Goal: Information Seeking & Learning: Learn about a topic

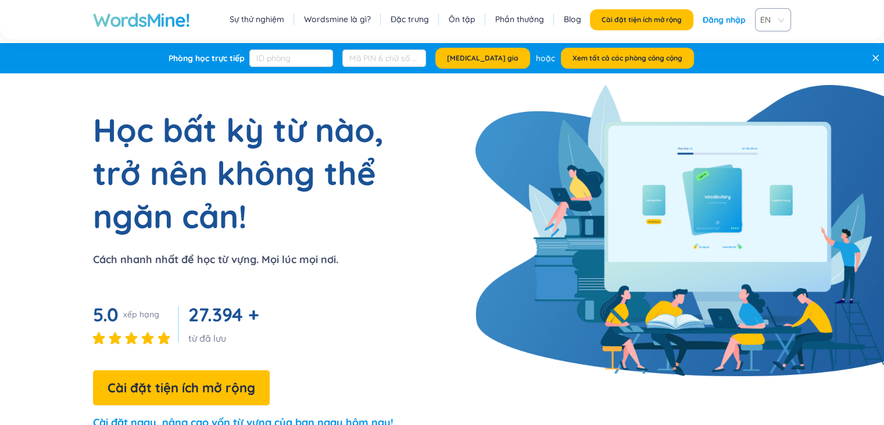
click at [729, 19] on font "Đăng nhập" at bounding box center [724, 20] width 43 height 10
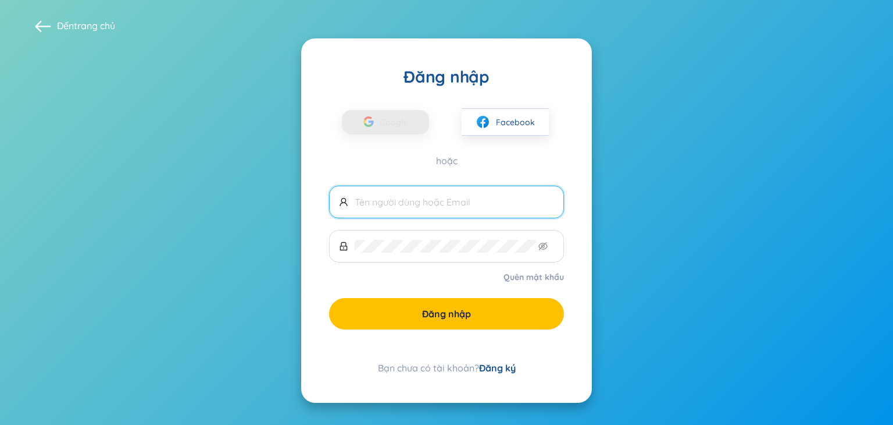
type input "thianh2111@gmail.com"
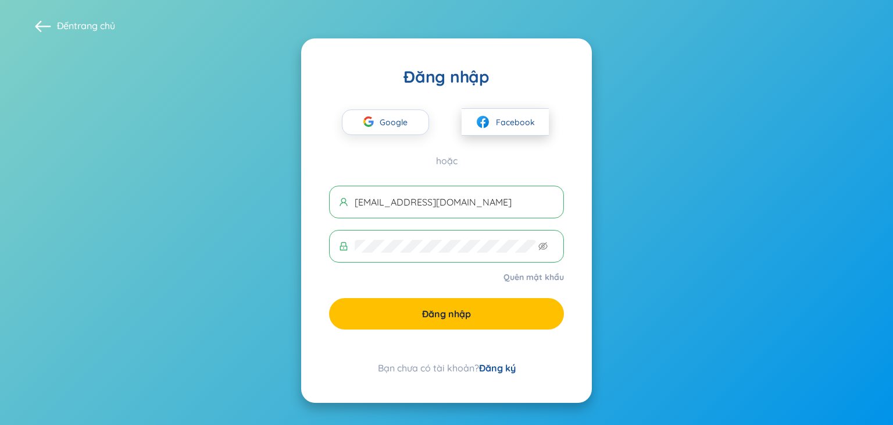
click at [495, 119] on button "Facebook" at bounding box center [505, 121] width 87 height 27
click at [544, 246] on icon "mắt không nhìn thấy được" at bounding box center [544, 246] width 2 height 2
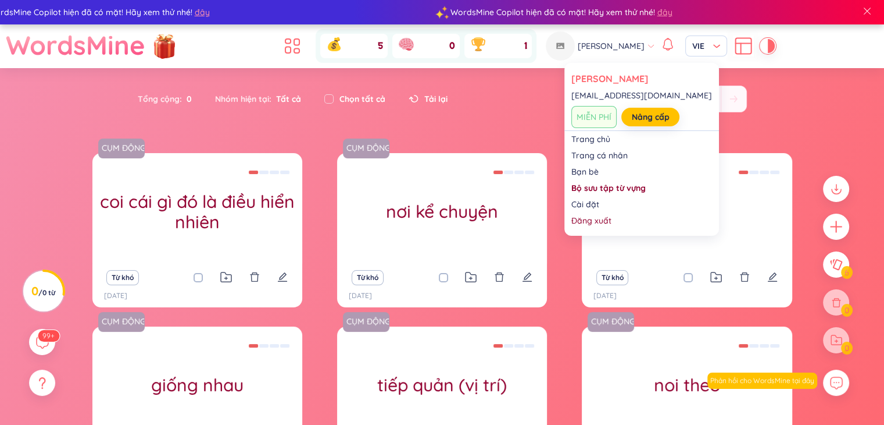
click at [607, 41] on font "[PERSON_NAME]" at bounding box center [611, 46] width 67 height 10
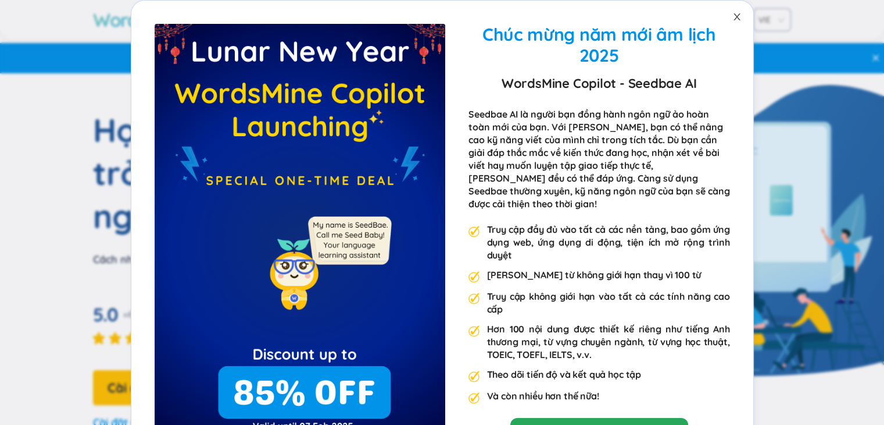
click at [733, 17] on icon "đóng" at bounding box center [737, 16] width 9 height 9
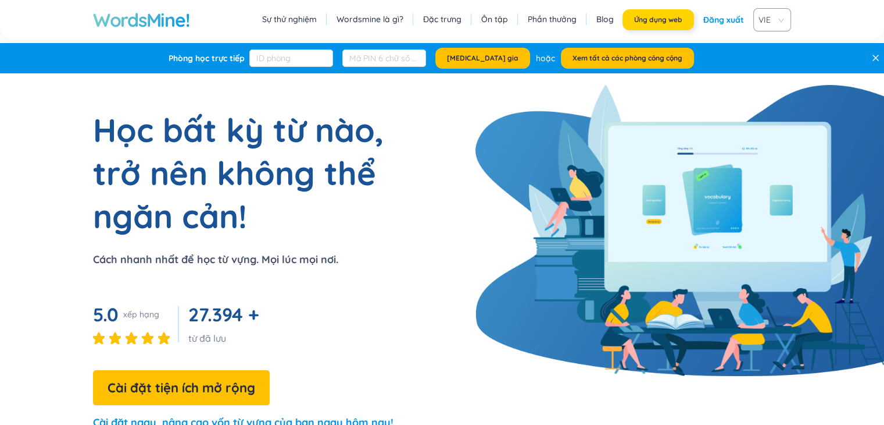
click at [649, 16] on font "Ứng dụng web" at bounding box center [658, 19] width 48 height 9
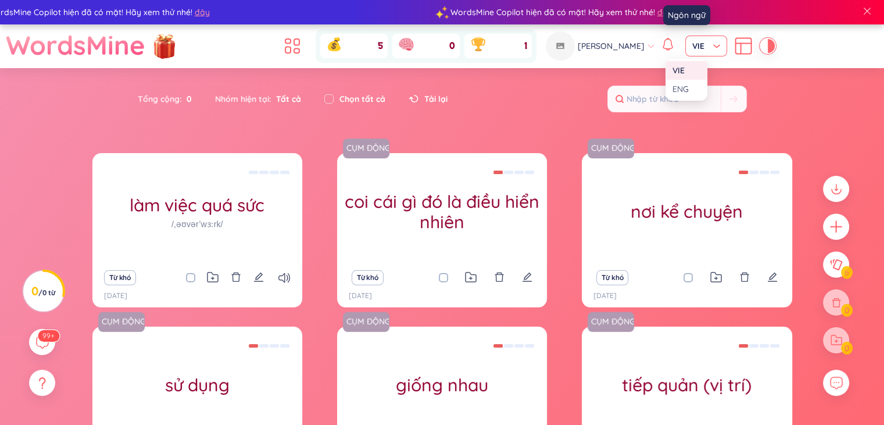
click at [693, 46] on span "VIE" at bounding box center [707, 46] width 28 height 12
click at [807, 52] on header "WordsMine 5 0 1 Thị Anh VIE" at bounding box center [442, 46] width 884 height 44
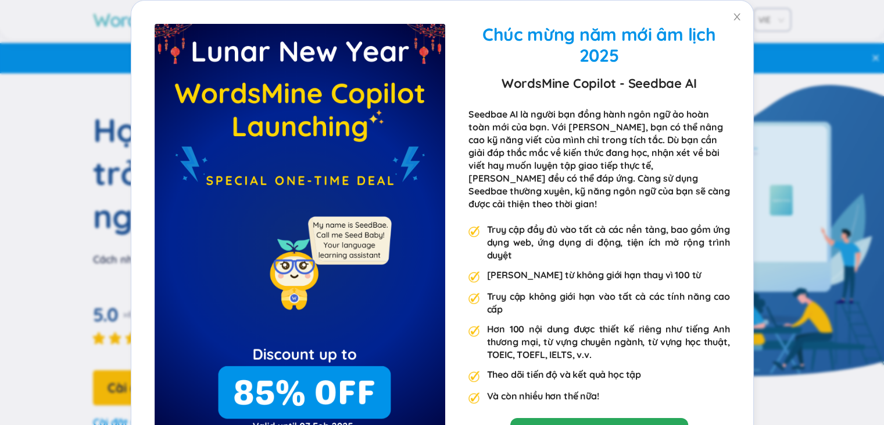
click at [651, 9] on div "Chúc mừng năm mới âm lịch 2025 WordsMine Copilot - Seedbae AI Seedbae AI là ngư…" at bounding box center [442, 253] width 622 height 505
click at [733, 20] on icon "đóng" at bounding box center [737, 16] width 9 height 9
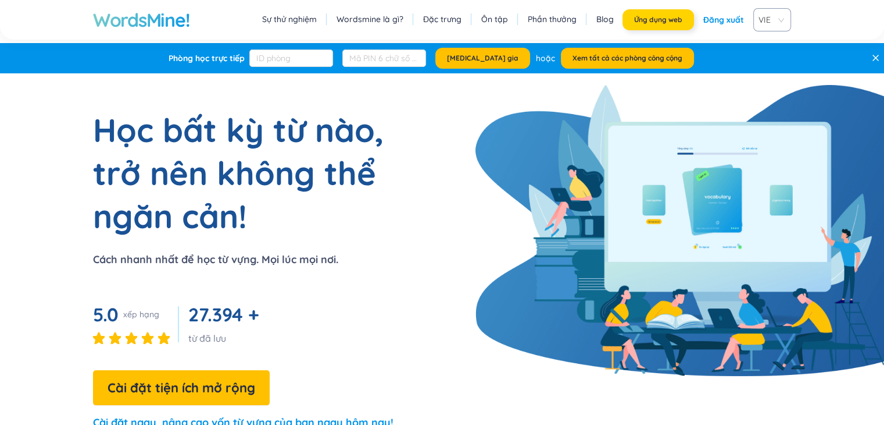
click at [665, 10] on button "Ứng dụng web" at bounding box center [659, 19] width 72 height 21
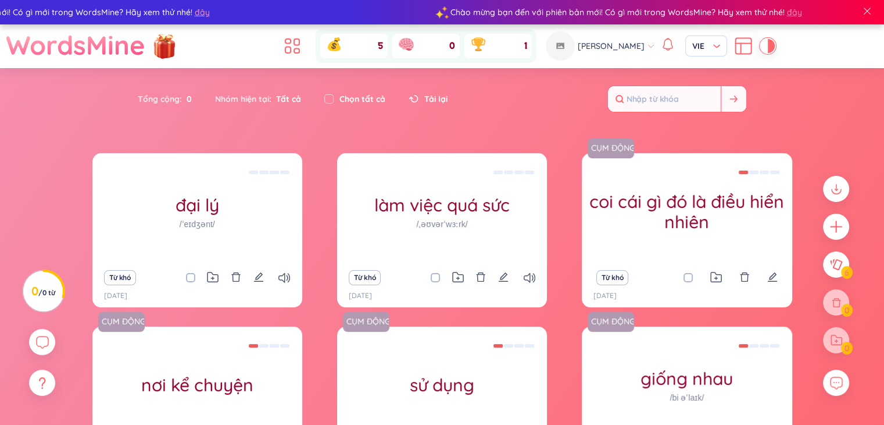
click at [657, 95] on input "text" at bounding box center [664, 99] width 113 height 26
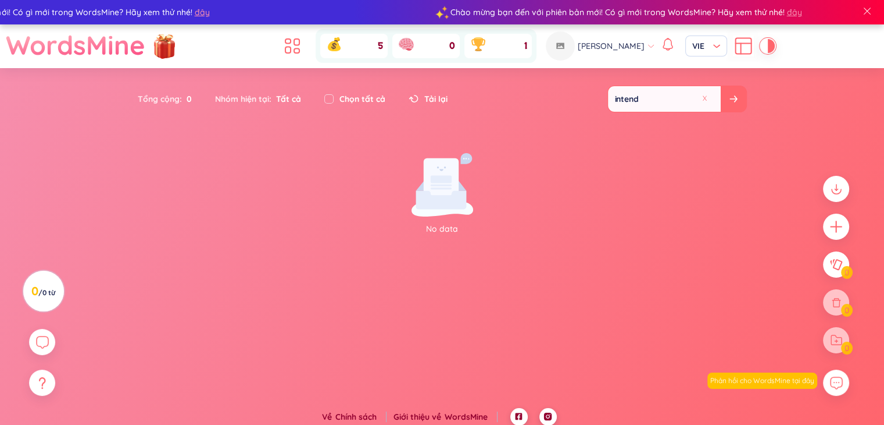
type input "intend"
click at [707, 98] on button at bounding box center [707, 98] width 17 height 15
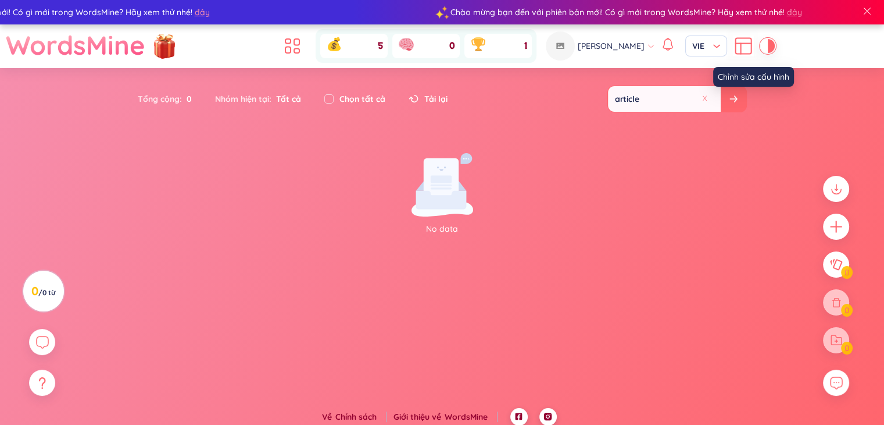
type input "article"
click at [733, 50] on icon at bounding box center [743, 45] width 21 height 21
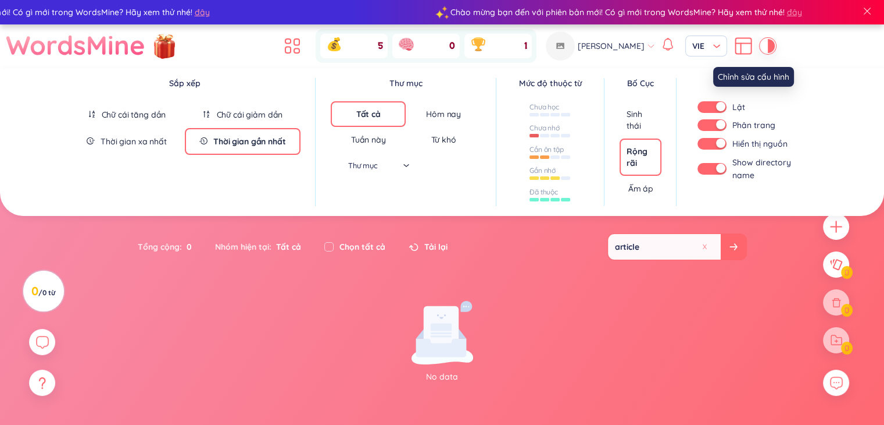
click at [733, 47] on icon at bounding box center [743, 45] width 21 height 21
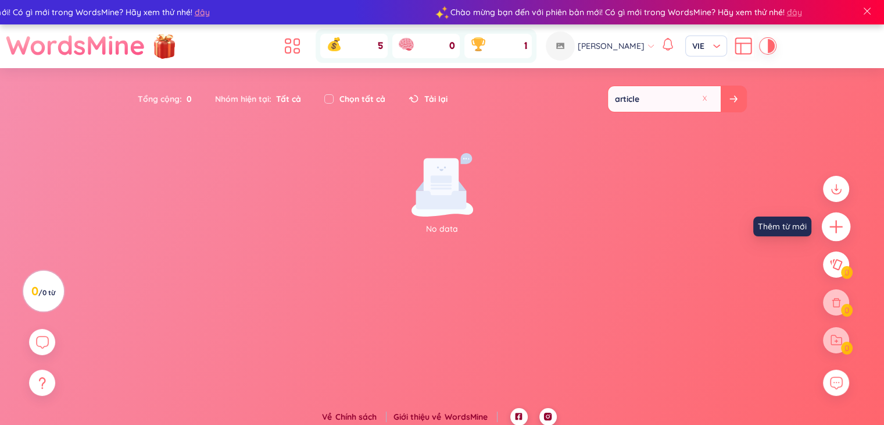
click at [832, 232] on icon "cộng thêm" at bounding box center [837, 227] width 16 height 16
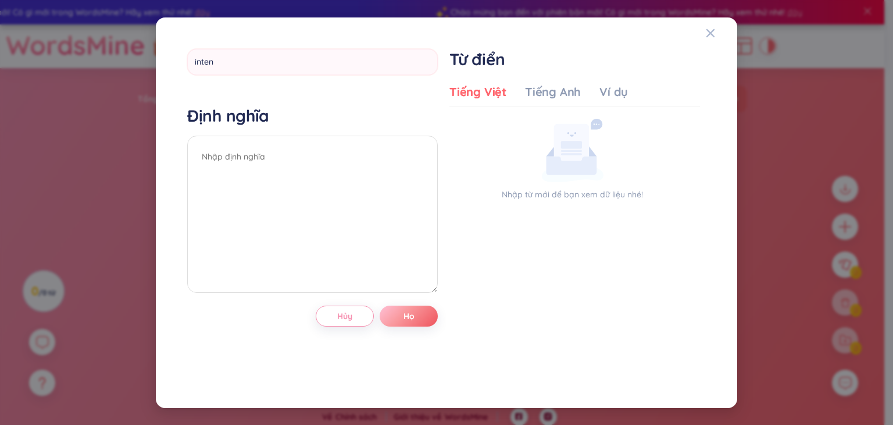
type input "intend"
click at [362, 149] on div "Định nghĩa" at bounding box center [312, 200] width 251 height 191
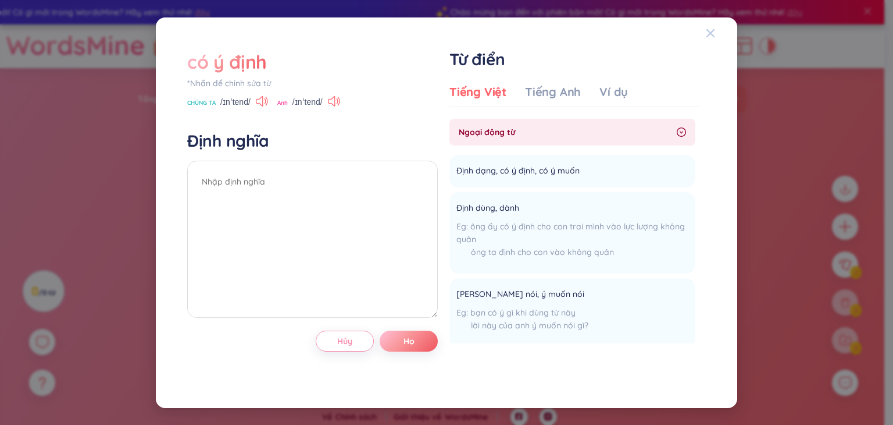
click at [710, 31] on icon "Đóng" at bounding box center [710, 32] width 9 height 9
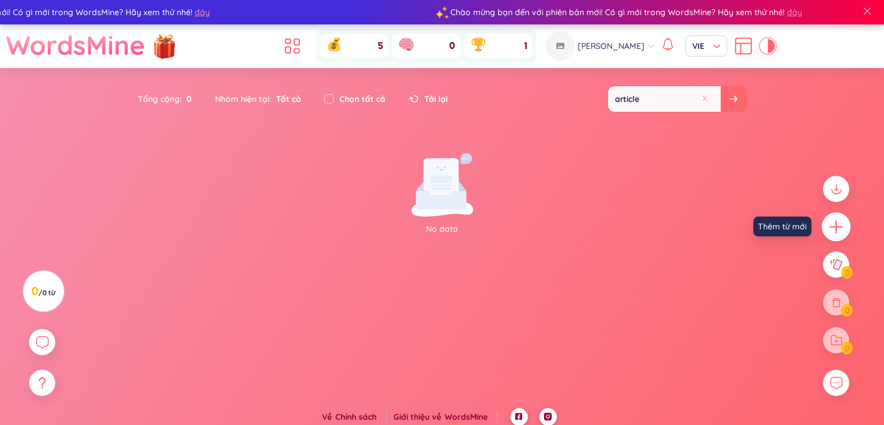
click at [833, 229] on icon "cộng thêm" at bounding box center [837, 227] width 16 height 16
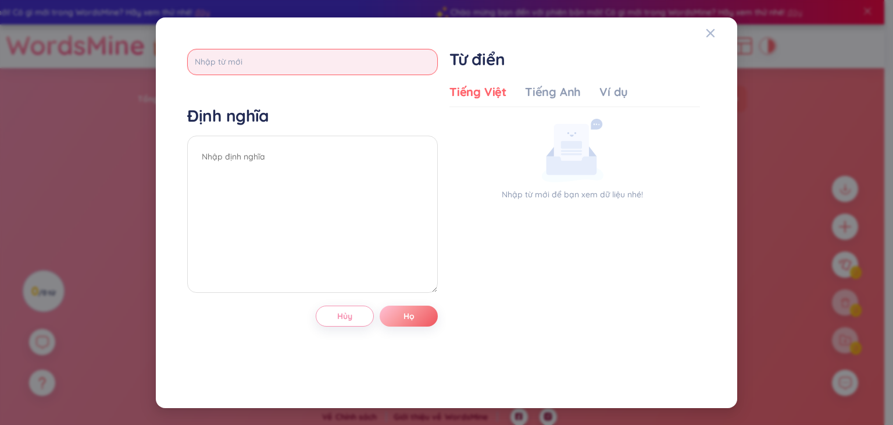
click at [263, 56] on input "text" at bounding box center [312, 62] width 251 height 26
type input "article"
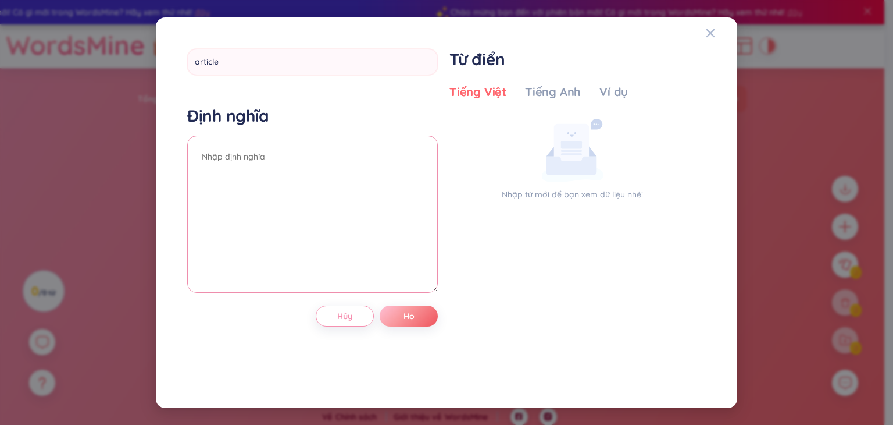
click at [274, 147] on div "Định nghĩa" at bounding box center [312, 200] width 251 height 191
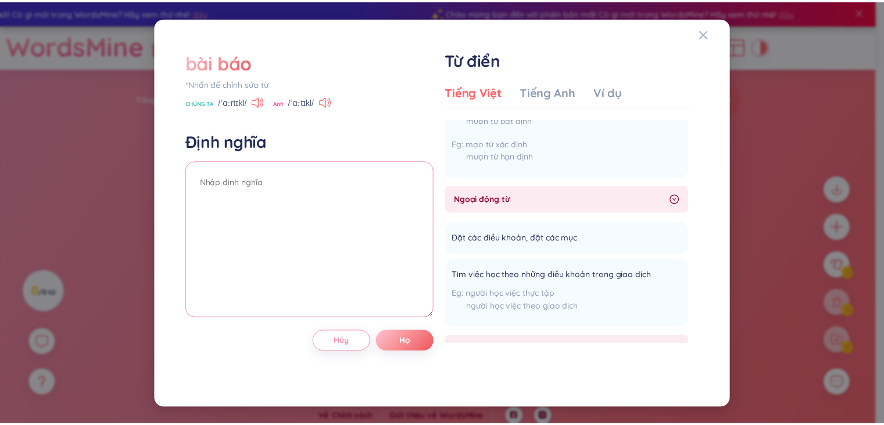
scroll to position [447, 0]
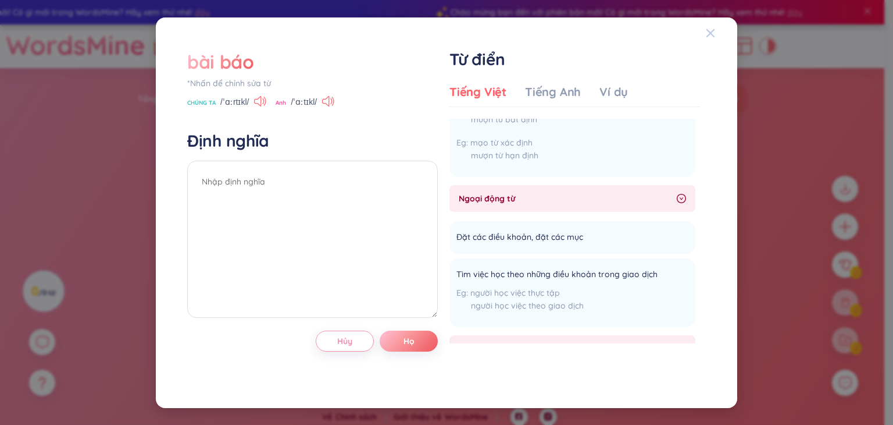
click at [720, 37] on span "Đóng" at bounding box center [721, 32] width 31 height 31
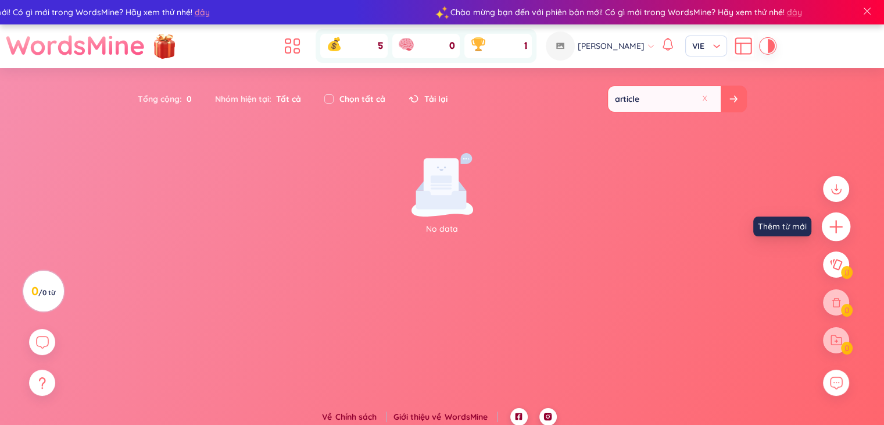
click at [834, 233] on icon "cộng thêm" at bounding box center [837, 227] width 16 height 16
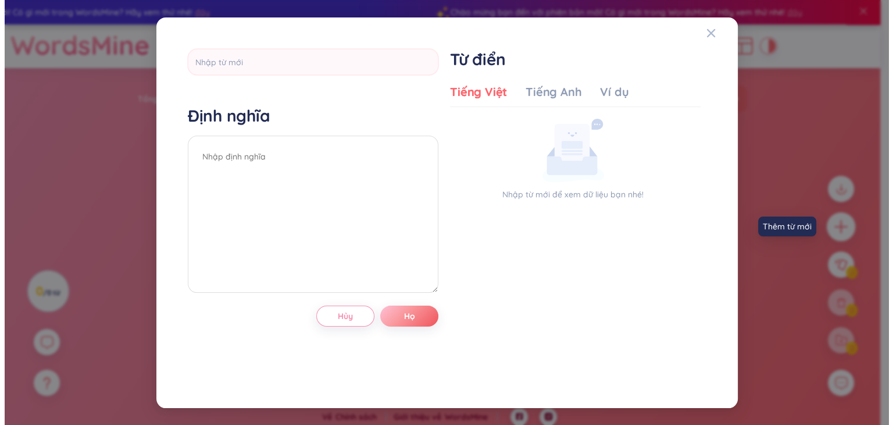
scroll to position [0, 0]
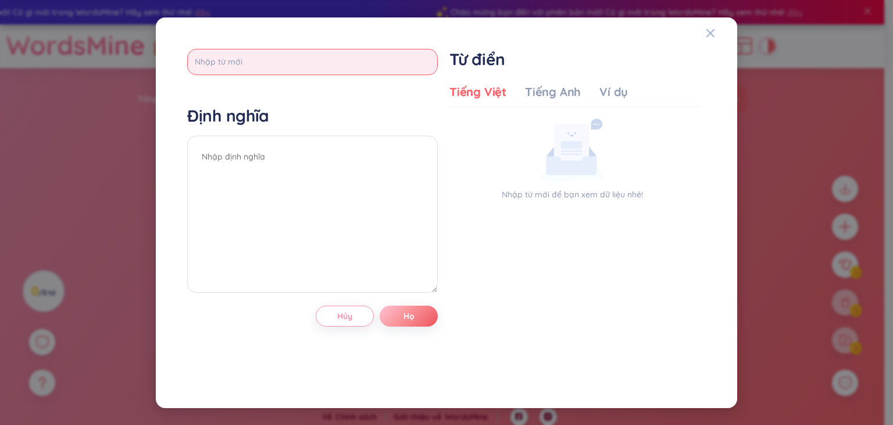
click at [299, 55] on input "text" at bounding box center [312, 62] width 251 height 26
type input "elderly"
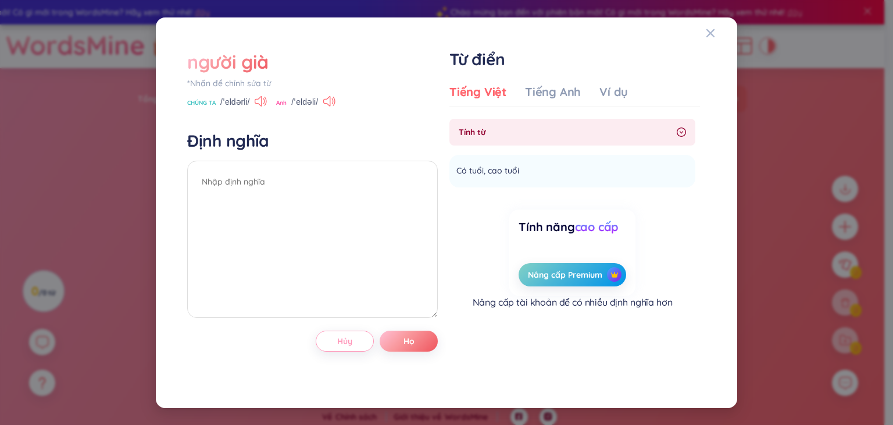
click at [333, 340] on button "Hủy" at bounding box center [345, 340] width 58 height 21
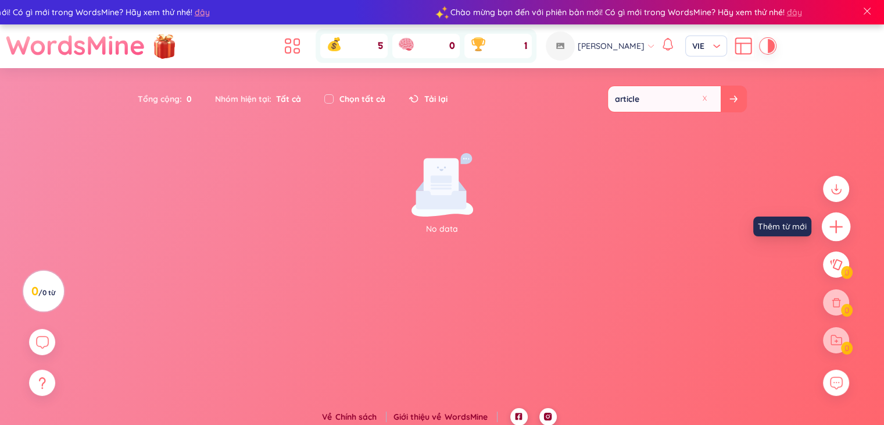
click at [836, 229] on icon "cộng thêm" at bounding box center [836, 226] width 1 height 13
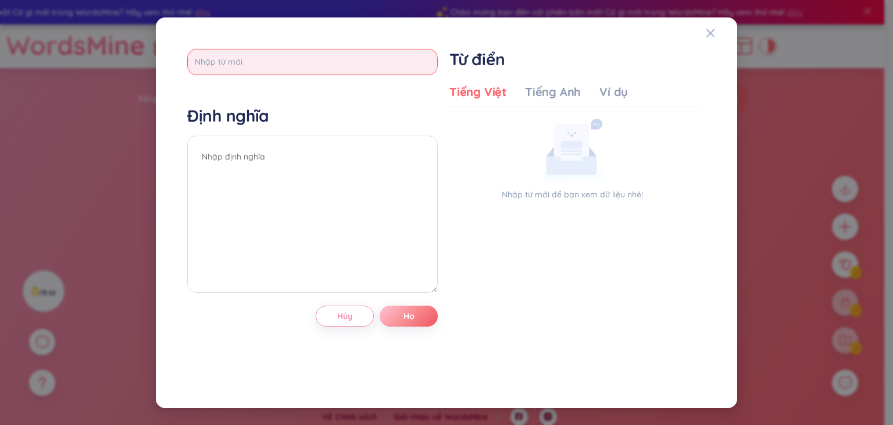
click at [216, 56] on input "text" at bounding box center [312, 62] width 251 height 26
type input "kind"
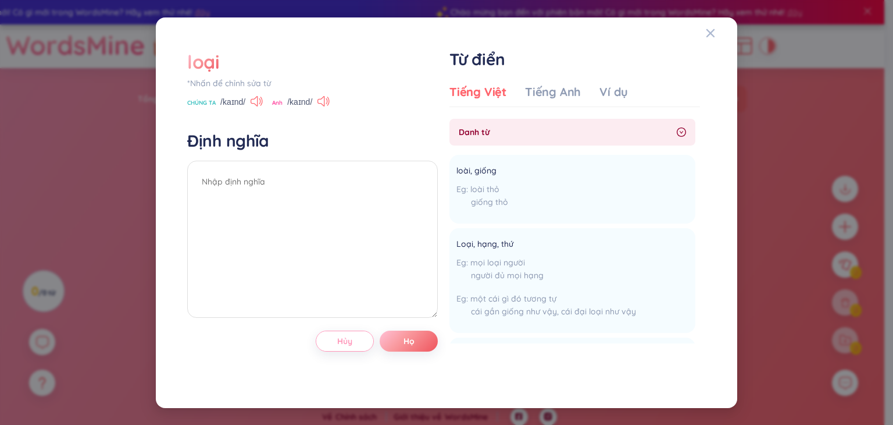
click at [356, 333] on button "Hủy" at bounding box center [345, 340] width 58 height 21
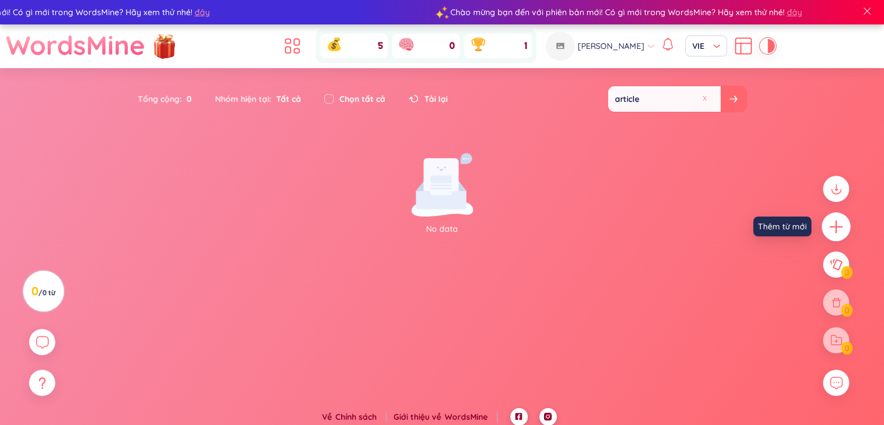
click at [840, 227] on icon "cộng thêm" at bounding box center [837, 227] width 16 height 16
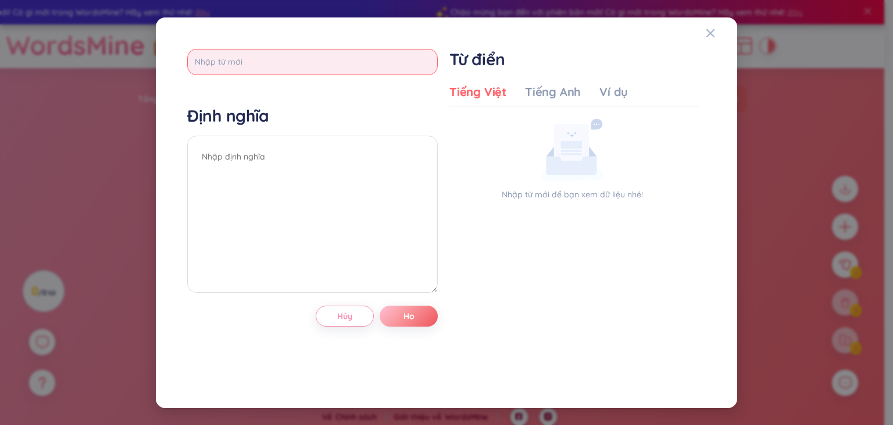
click at [362, 67] on input "text" at bounding box center [312, 62] width 251 height 26
type input "kind of long stick"
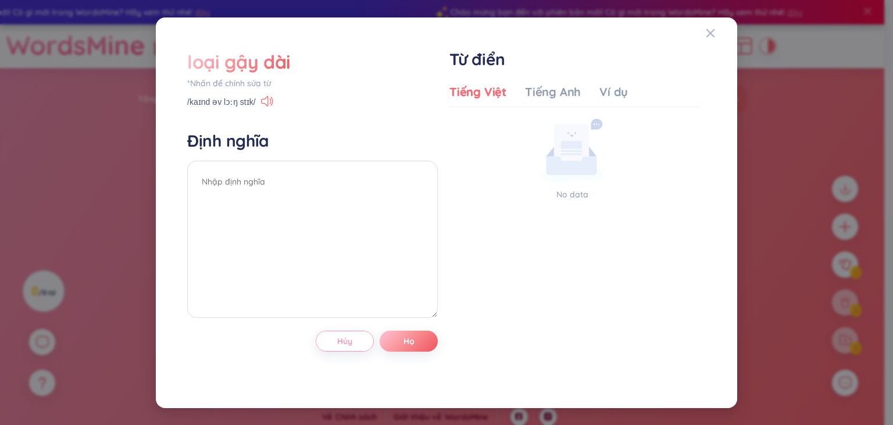
click at [354, 332] on button "Hủy" at bounding box center [345, 340] width 58 height 21
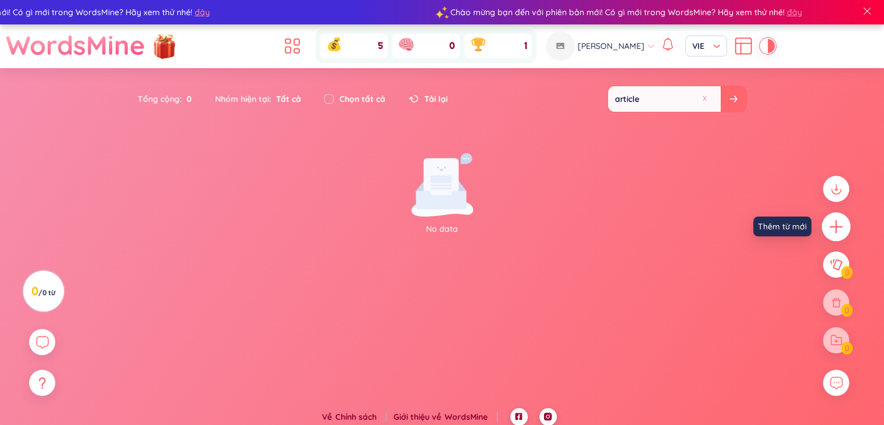
click at [843, 231] on icon "cộng thêm" at bounding box center [837, 227] width 16 height 16
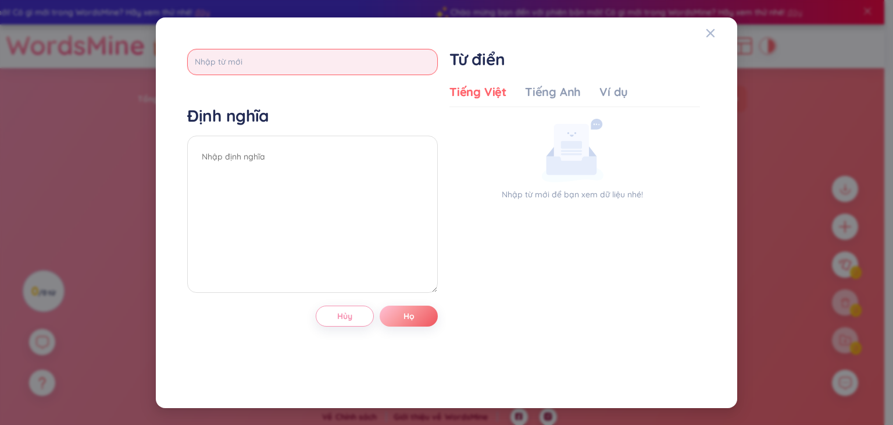
click at [343, 68] on input "text" at bounding box center [312, 62] width 251 height 26
type input "stick"
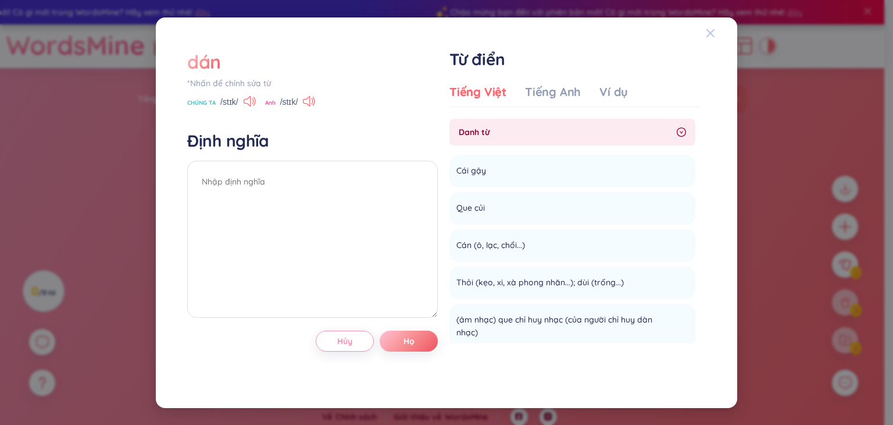
click at [714, 31] on icon "Đóng" at bounding box center [710, 32] width 9 height 9
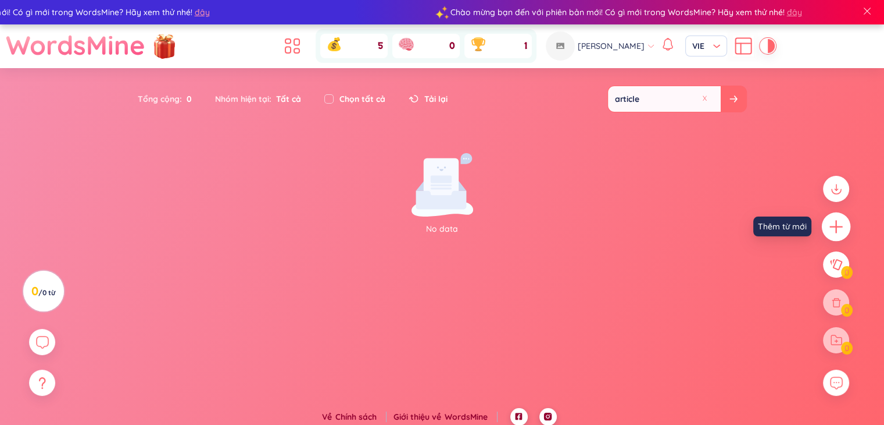
click at [839, 233] on icon "cộng thêm" at bounding box center [837, 227] width 16 height 16
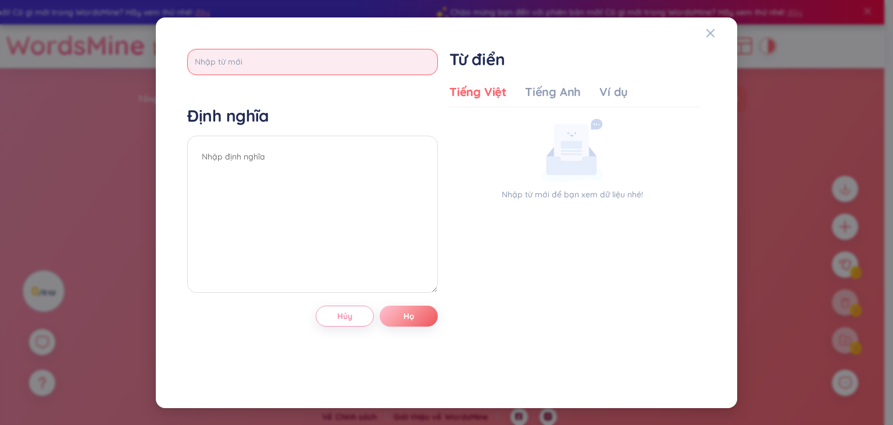
click at [328, 66] on input "text" at bounding box center [312, 62] width 251 height 26
type input "tip"
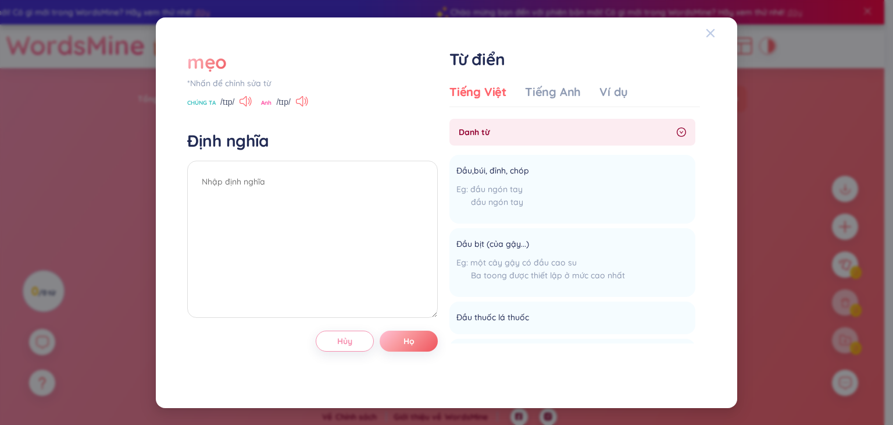
click at [713, 34] on icon "Đóng" at bounding box center [711, 32] width 8 height 8
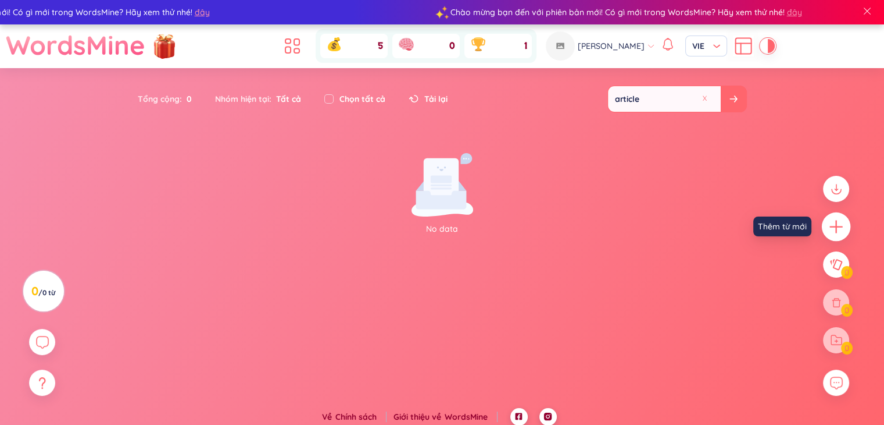
click at [834, 225] on icon "cộng thêm" at bounding box center [837, 227] width 16 height 16
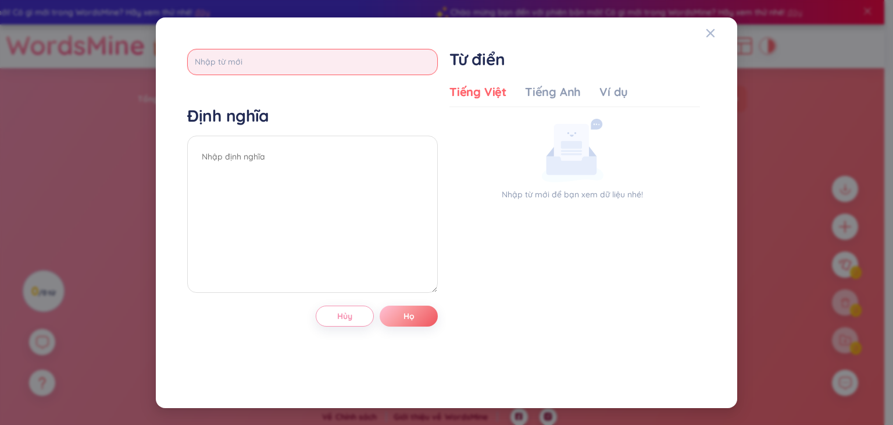
click at [244, 63] on input "text" at bounding box center [312, 62] width 251 height 26
type input "perform"
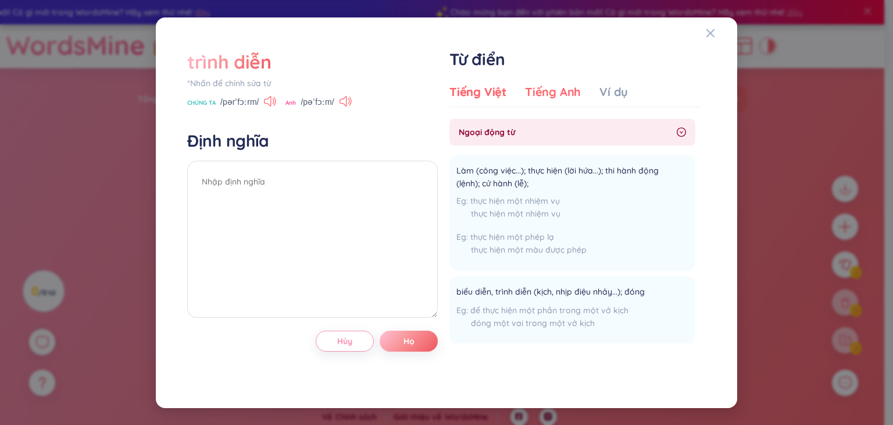
click at [538, 91] on font "Tiếng Anh" at bounding box center [553, 91] width 56 height 15
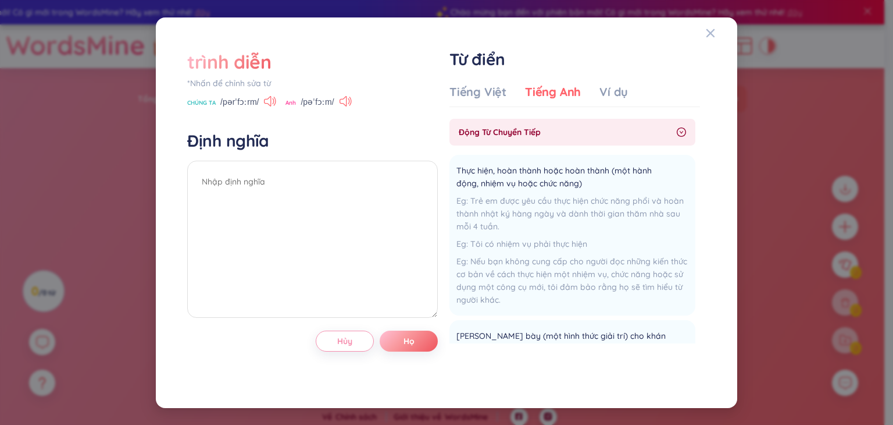
click at [490, 79] on div "Tiếng Việt Tiếng Anh Ví dụ Ngoại động từ Làm (công việc...); thực hiện (lời hứa…" at bounding box center [575, 227] width 251 height 297
click at [494, 90] on font "Tiếng Việt" at bounding box center [478, 91] width 57 height 15
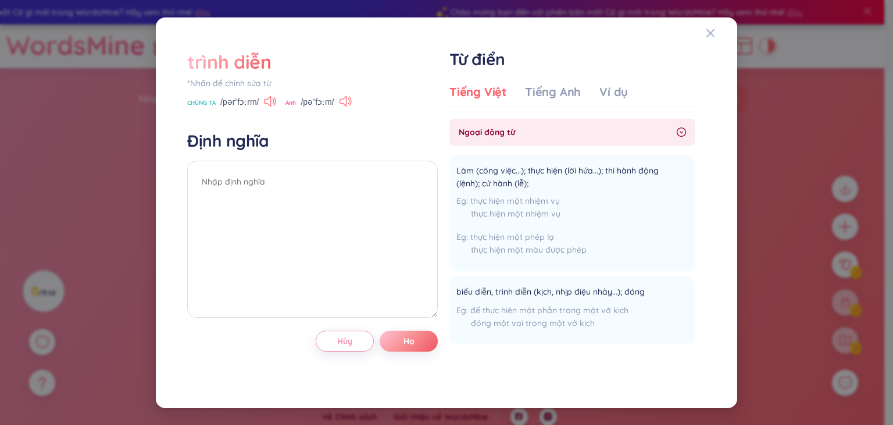
click at [705, 33] on div "trình diễn *Nhấn để chỉnh sửa từ CHÚNG TA /pərˈfɔːrm/ Anh /pəˈfɔːm/ Định nghĩa …" at bounding box center [447, 212] width 554 height 362
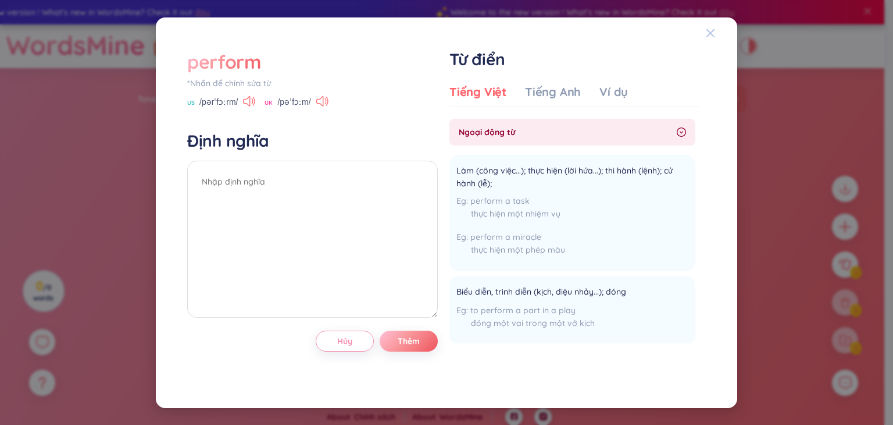
click at [711, 30] on icon "Close" at bounding box center [710, 32] width 9 height 9
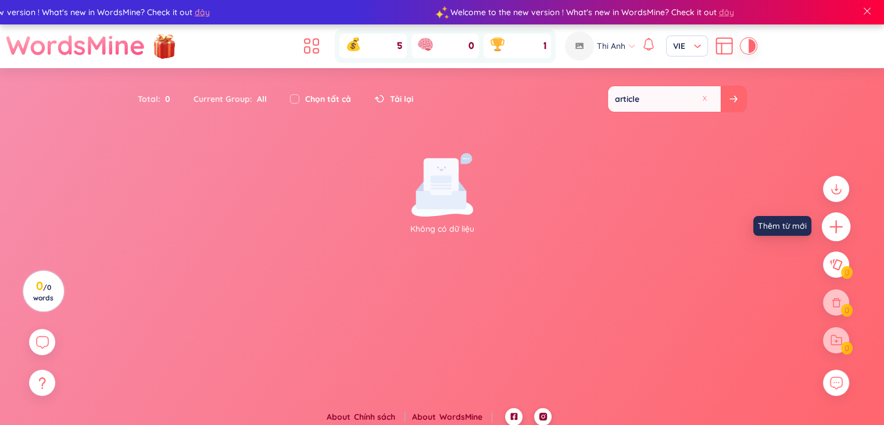
drag, startPoint x: 833, startPoint y: 239, endPoint x: 833, endPoint y: 226, distance: 13.4
click at [833, 226] on div at bounding box center [836, 226] width 26 height 26
click at [833, 226] on icon "plus" at bounding box center [837, 227] width 16 height 16
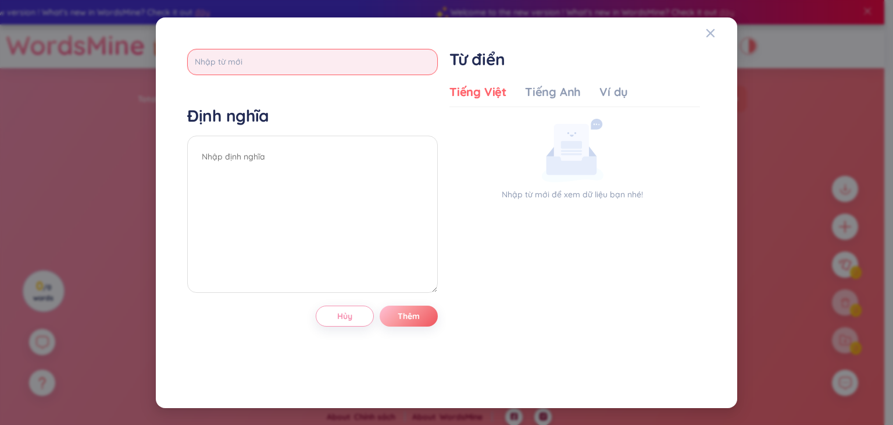
click at [294, 69] on input "text" at bounding box center [312, 62] width 251 height 26
type input "especially"
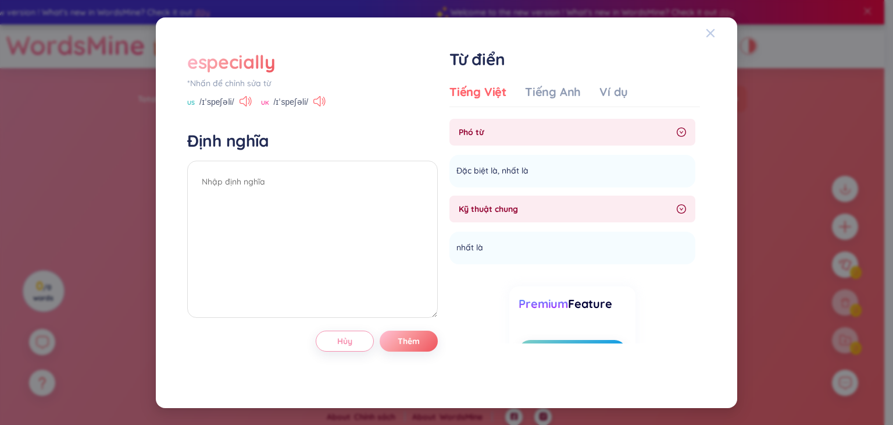
click at [706, 28] on icon "Close" at bounding box center [710, 32] width 9 height 9
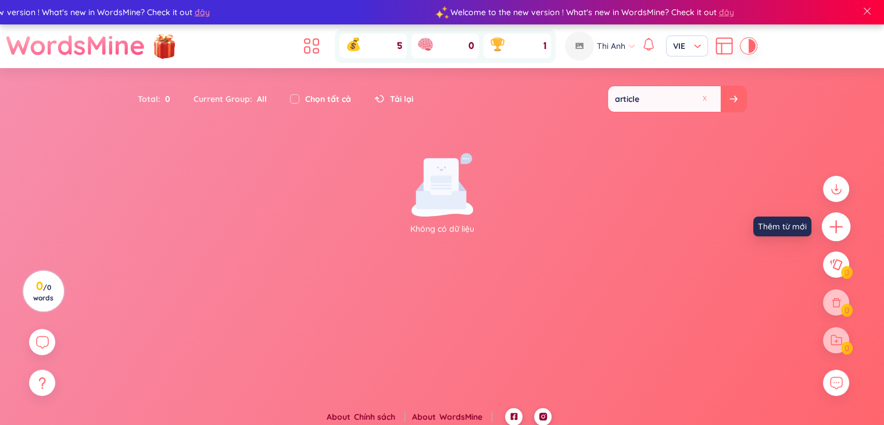
click at [830, 223] on icon "plus" at bounding box center [837, 227] width 16 height 16
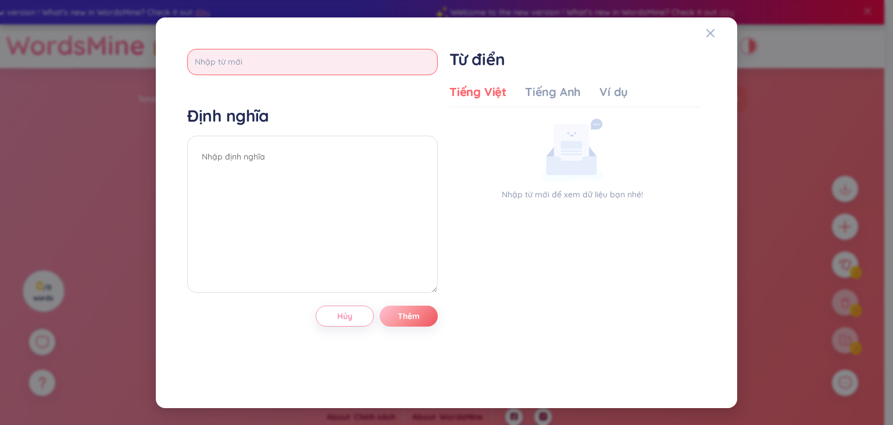
click at [398, 70] on input "text" at bounding box center [312, 62] width 251 height 26
type input "installing"
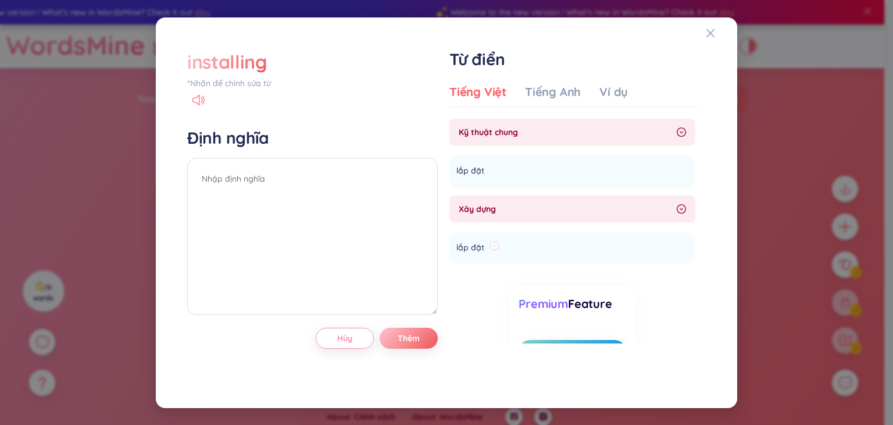
scroll to position [41, 0]
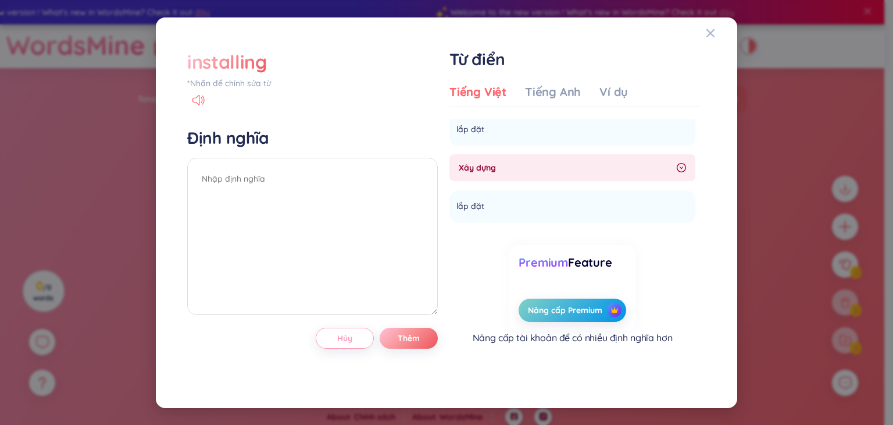
click at [356, 336] on button "Hủy" at bounding box center [345, 337] width 58 height 21
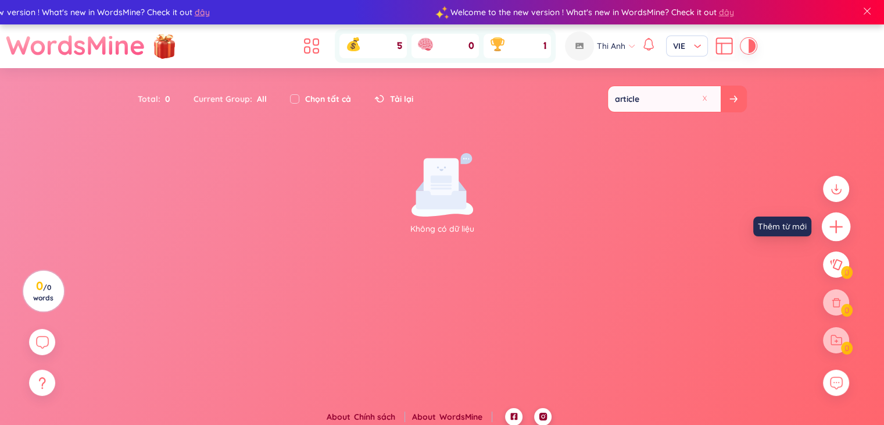
click at [830, 220] on icon "plus" at bounding box center [837, 227] width 16 height 16
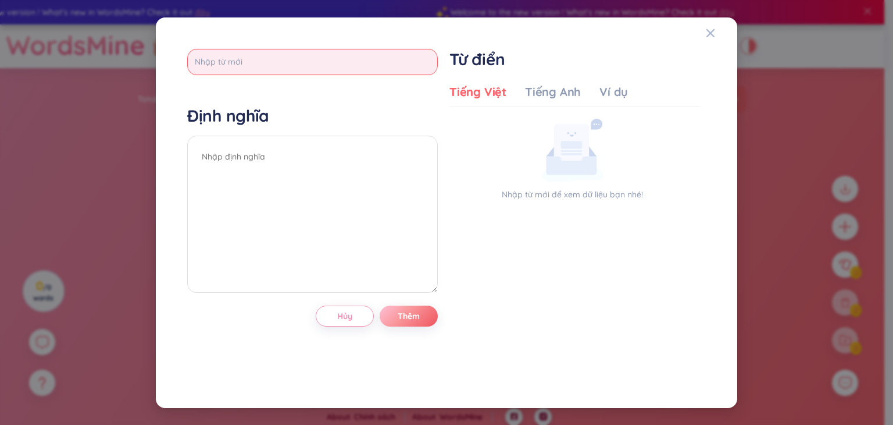
click at [297, 54] on input "text" at bounding box center [312, 62] width 251 height 26
type input "track"
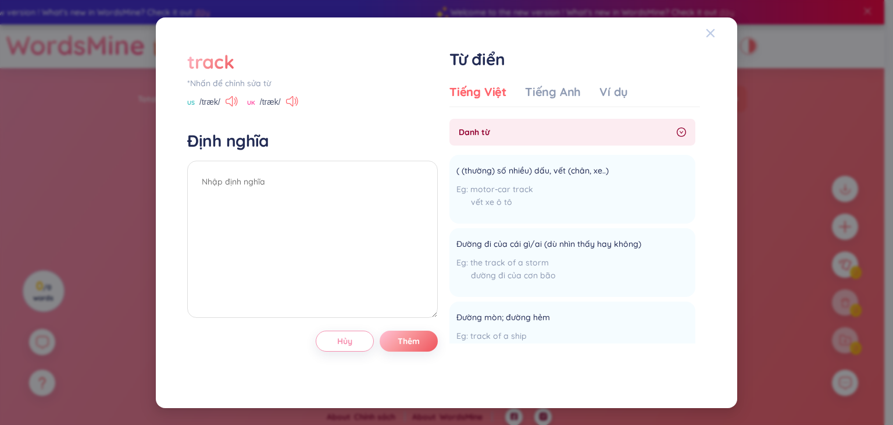
click at [719, 34] on span "Close" at bounding box center [721, 32] width 31 height 31
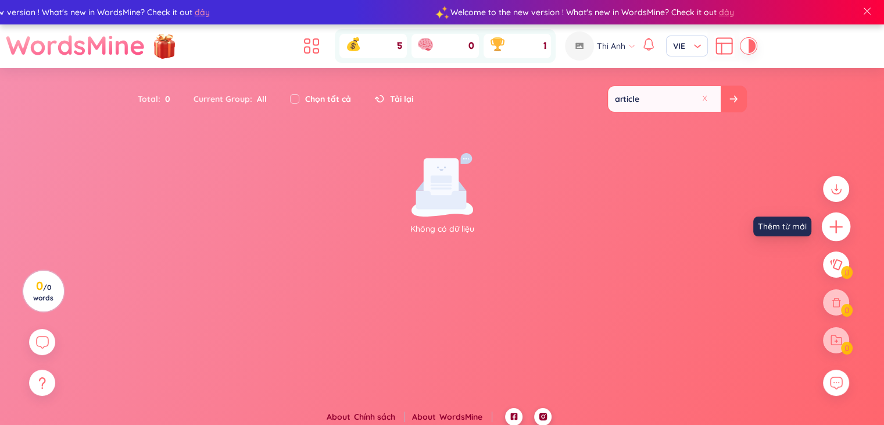
click at [839, 227] on icon "plus" at bounding box center [837, 227] width 16 height 16
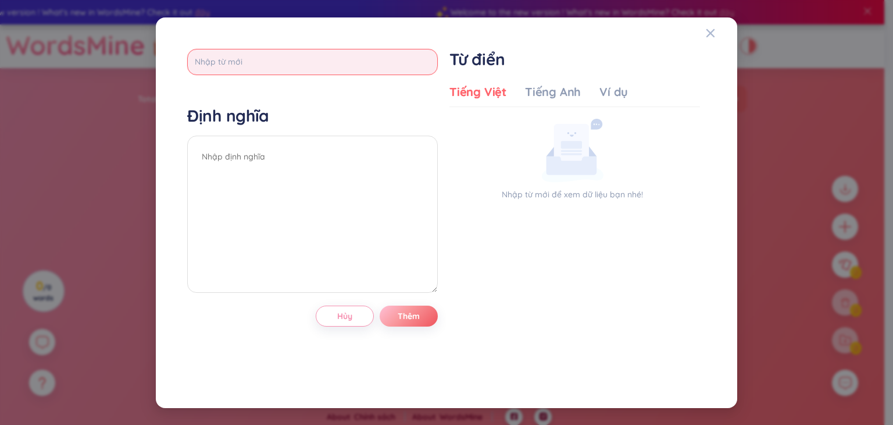
click at [373, 68] on input "text" at bounding box center [312, 62] width 251 height 26
type input "slip"
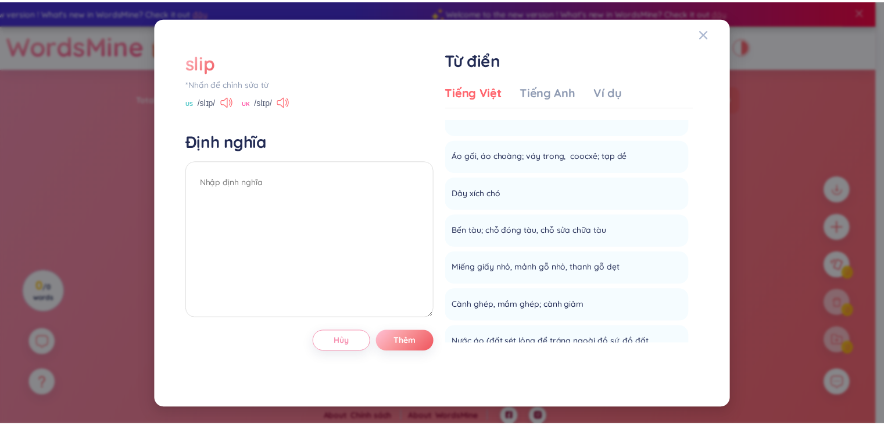
scroll to position [163, 0]
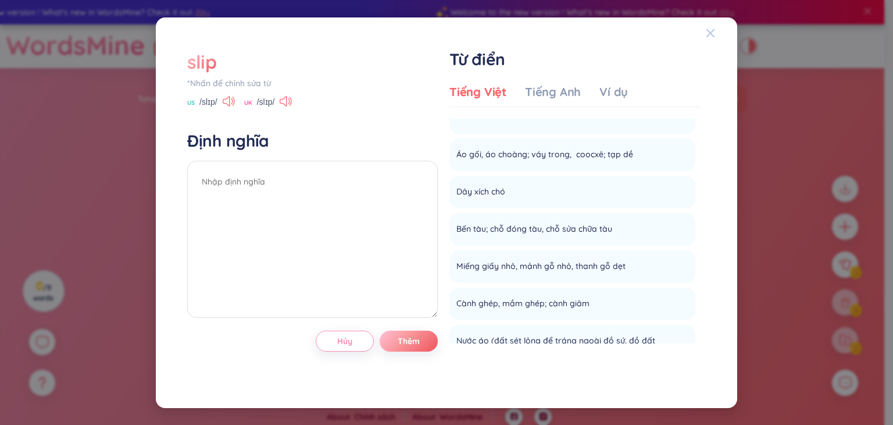
click at [707, 32] on icon "Close" at bounding box center [710, 32] width 9 height 9
